Goal: Information Seeking & Learning: Find specific fact

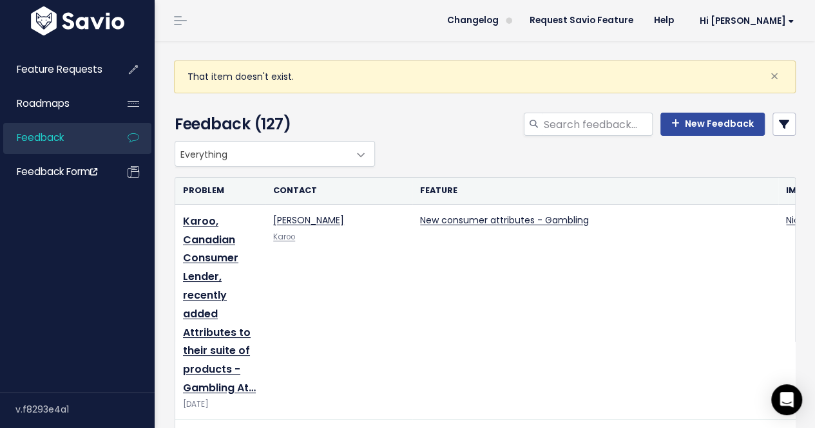
click at [352, 71] on div "That item doesn't exist. ×" at bounding box center [485, 77] width 622 height 33
click at [576, 124] on input "search" at bounding box center [597, 124] width 110 height 23
type input "pending"
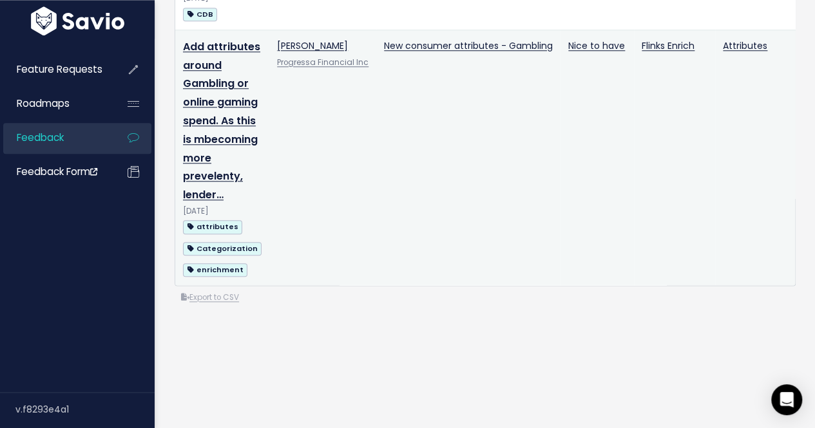
scroll to position [773, 0]
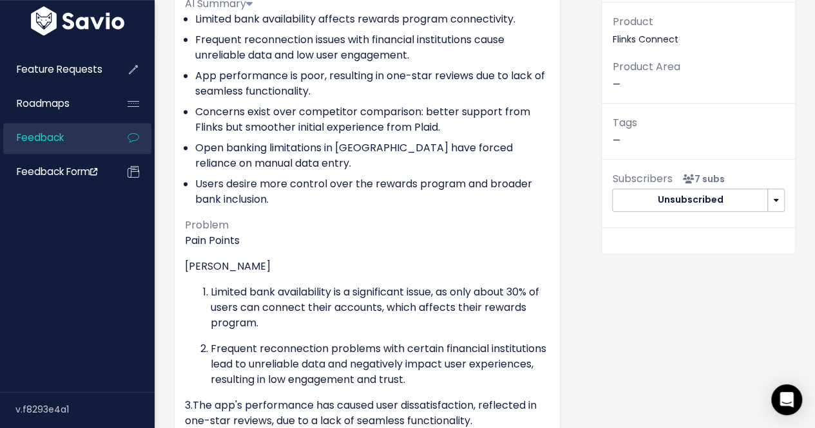
scroll to position [561, 0]
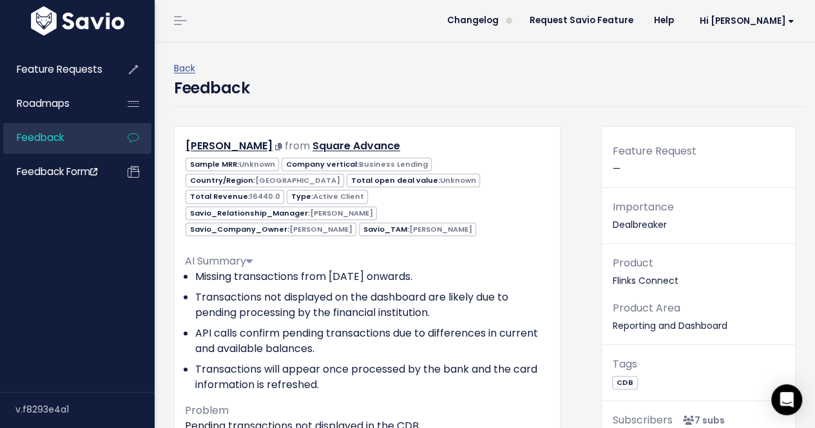
drag, startPoint x: 401, startPoint y: 157, endPoint x: 325, endPoint y: 153, distance: 75.5
click at [312, 156] on div "Sample MRR: Unknown Company vertical: Business Lending Country/Region: United S…" at bounding box center [367, 196] width 384 height 81
drag, startPoint x: 421, startPoint y: 145, endPoint x: 309, endPoint y: 147, distance: 111.5
click at [309, 147] on div "Moshe Dancour from Square Advance" at bounding box center [367, 146] width 384 height 19
copy link "Square Advance"
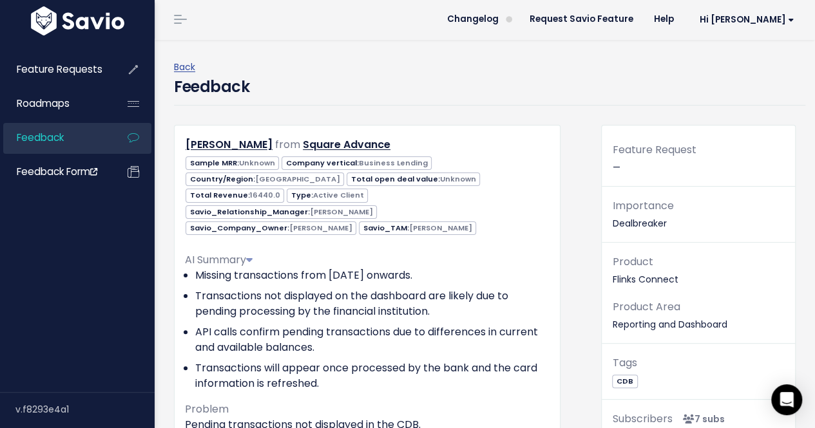
scroll to position [64, 0]
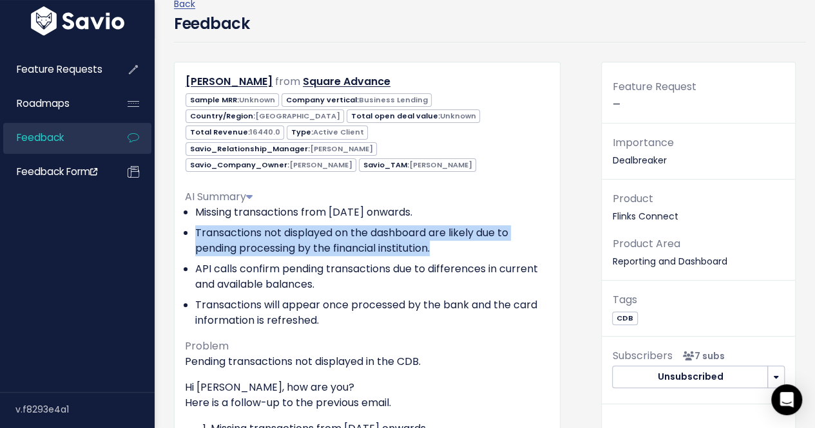
drag, startPoint x: 193, startPoint y: 214, endPoint x: 451, endPoint y: 230, distance: 258.7
click at [451, 230] on ul "Missing transactions from July 12th onwards. Transactions not displayed on the …" at bounding box center [367, 267] width 365 height 124
click at [473, 236] on li "Transactions not displayed on the dashboard are likely due to pending processin…" at bounding box center [372, 240] width 354 height 31
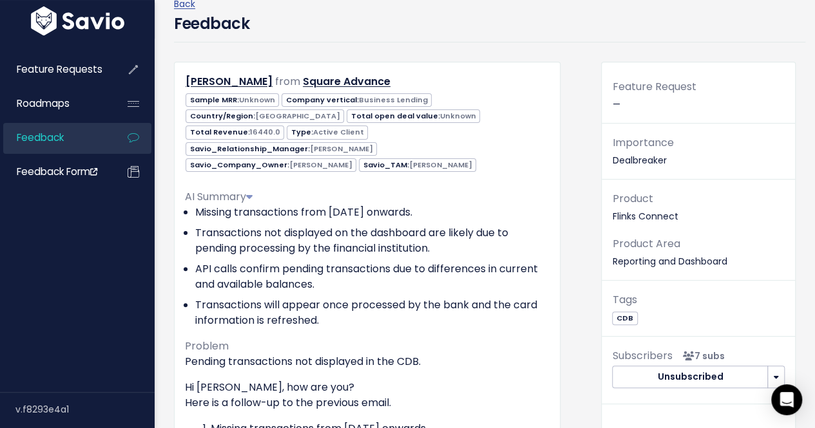
click at [210, 231] on li "Transactions not displayed on the dashboard are likely due to pending processin…" at bounding box center [372, 240] width 354 height 31
click at [252, 228] on li "Transactions not displayed on the dashboard are likely due to pending processin…" at bounding box center [372, 240] width 354 height 31
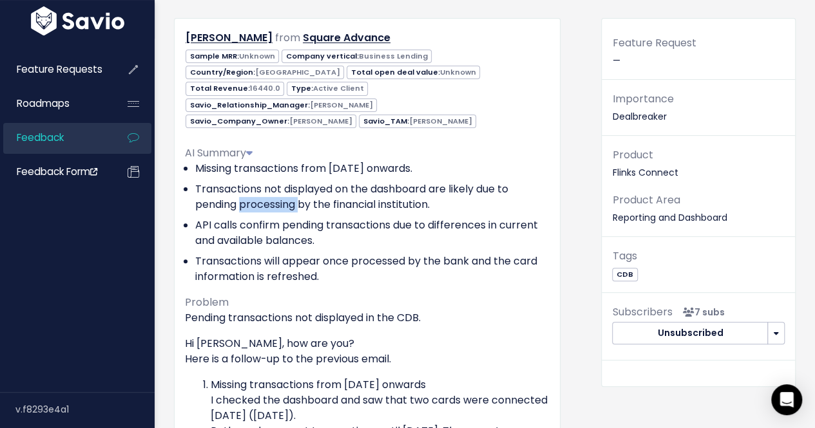
scroll to position [129, 0]
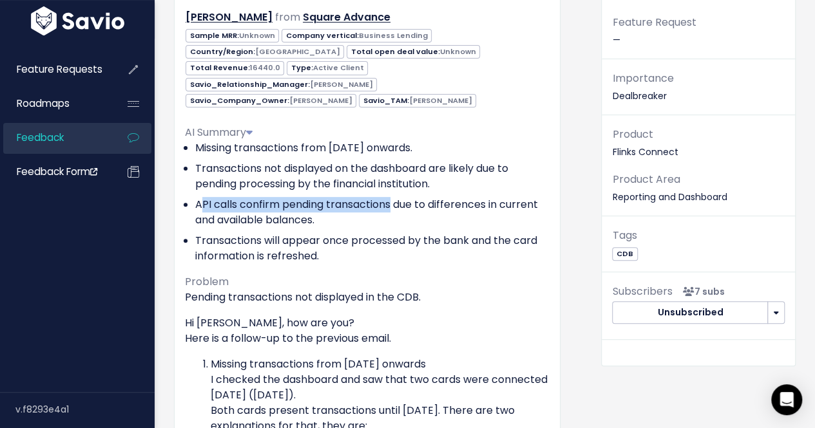
drag, startPoint x: 202, startPoint y: 186, endPoint x: 390, endPoint y: 189, distance: 188.1
click at [390, 197] on li "API calls confirm pending transactions due to differences in current and availa…" at bounding box center [372, 212] width 354 height 31
click at [400, 207] on li "API calls confirm pending transactions due to differences in current and availa…" at bounding box center [372, 212] width 354 height 31
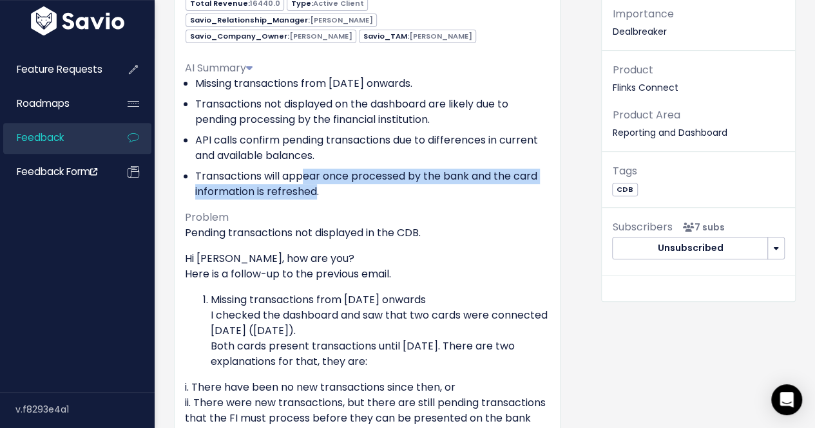
drag, startPoint x: 305, startPoint y: 159, endPoint x: 317, endPoint y: 175, distance: 19.8
click at [317, 175] on li "Transactions will appear once processed by the bank and the card information is…" at bounding box center [372, 184] width 354 height 31
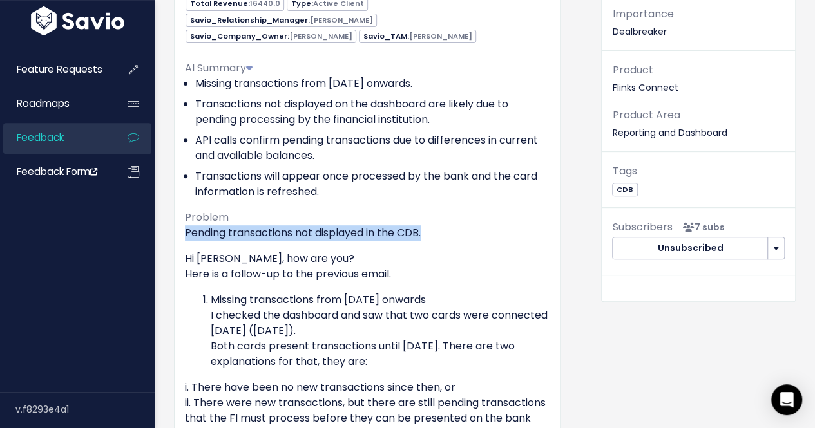
drag, startPoint x: 179, startPoint y: 213, endPoint x: 486, endPoint y: 219, distance: 307.3
click at [486, 219] on div "Moshe Dancour from Square Advance Sample MRR: Unknown Business Lending" at bounding box center [367, 269] width 386 height 672
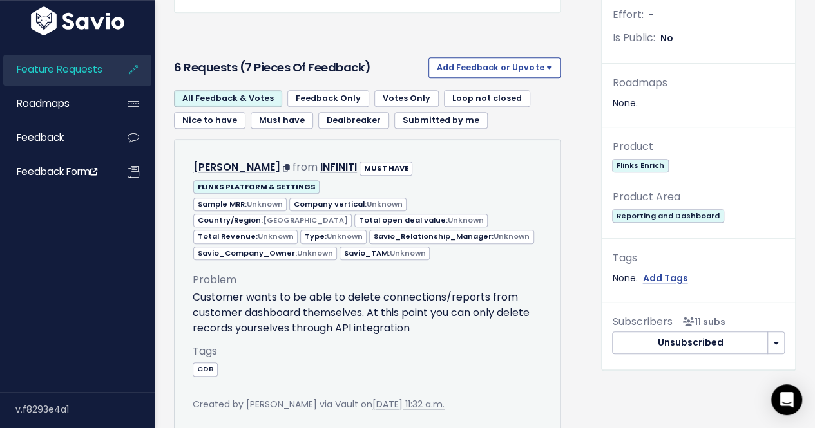
scroll to position [322, 0]
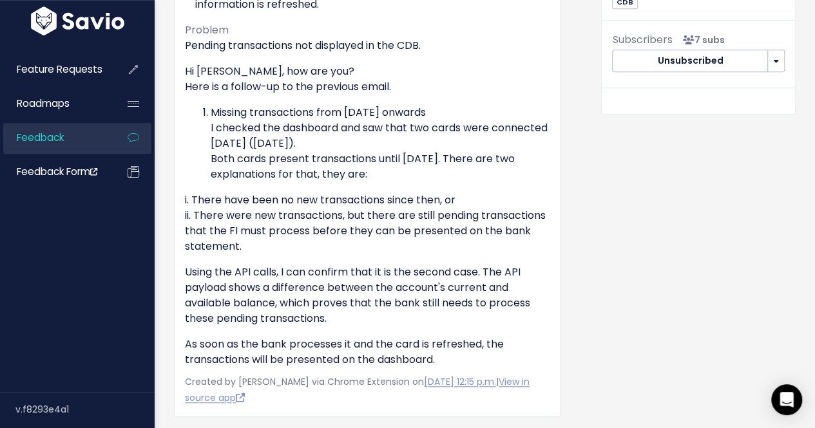
scroll to position [401, 0]
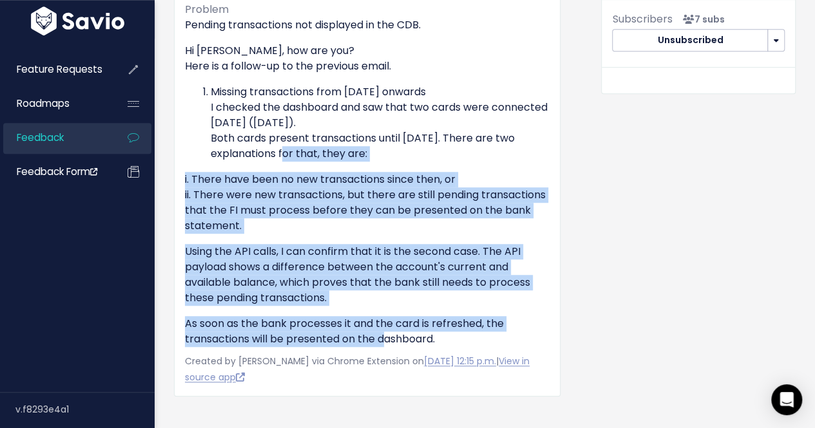
drag, startPoint x: 263, startPoint y: 142, endPoint x: 383, endPoint y: 328, distance: 221.7
click at [383, 328] on div "Pending transactions not displayed in the CDB. Hi [PERSON_NAME], how are you? H…" at bounding box center [367, 182] width 365 height 330
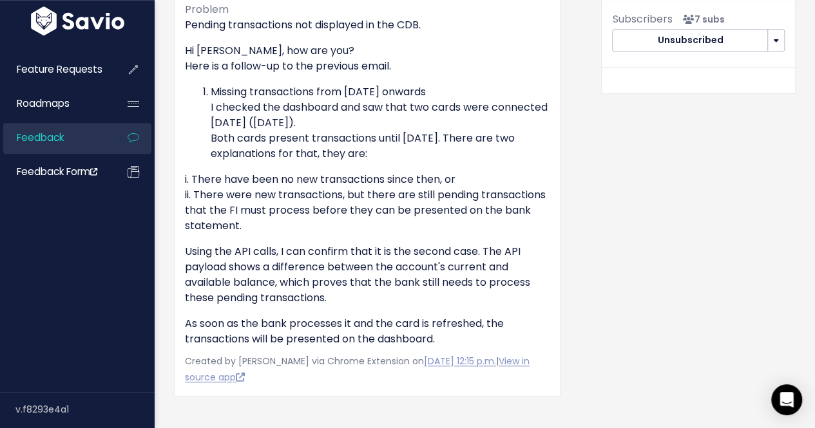
click at [434, 316] on p "As soon as the bank processes it and the card is refreshed, the transactions wi…" at bounding box center [367, 331] width 365 height 31
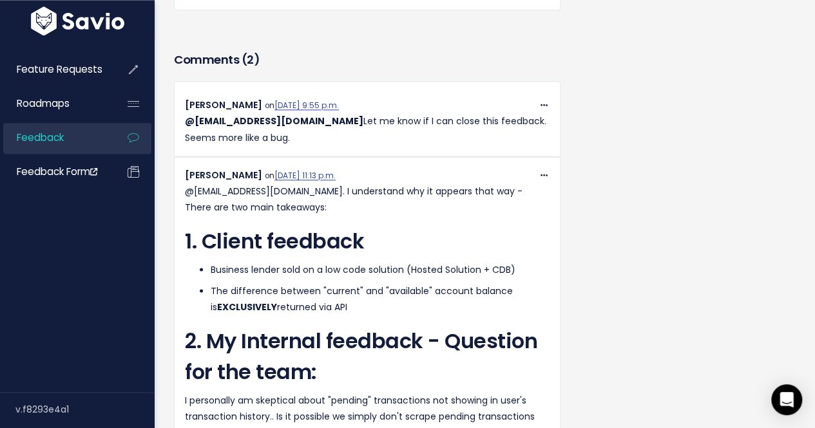
scroll to position [852, 0]
